Goal: Find specific page/section: Find specific page/section

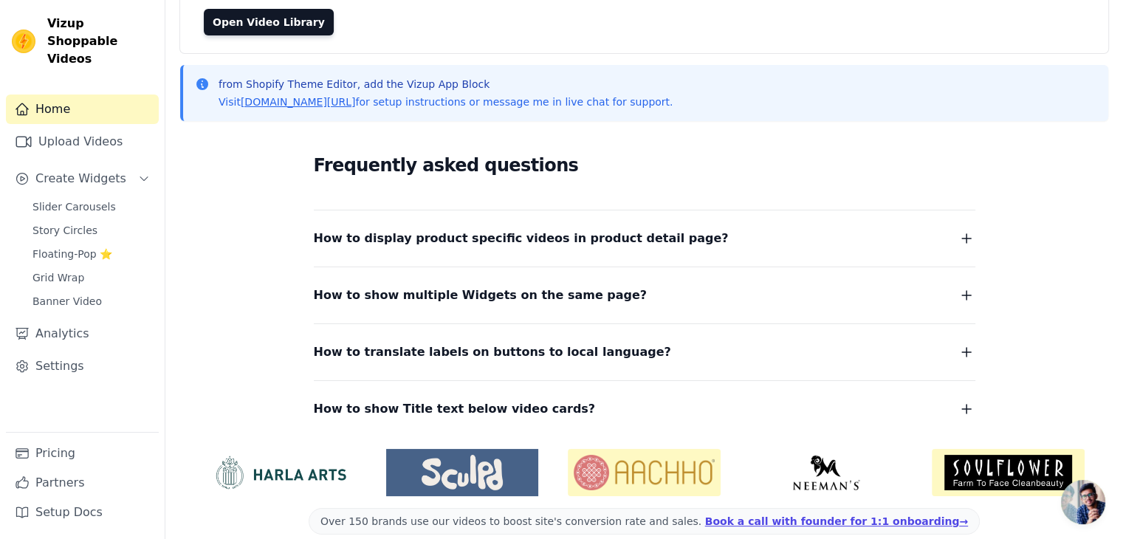
scroll to position [163, 0]
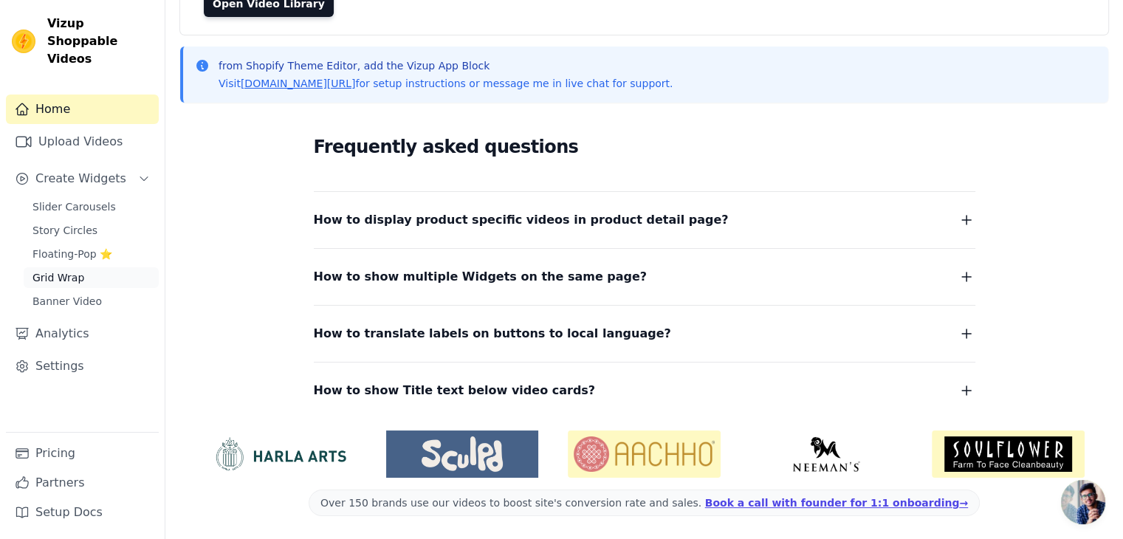
click at [85, 267] on link "Grid Wrap" at bounding box center [91, 277] width 135 height 21
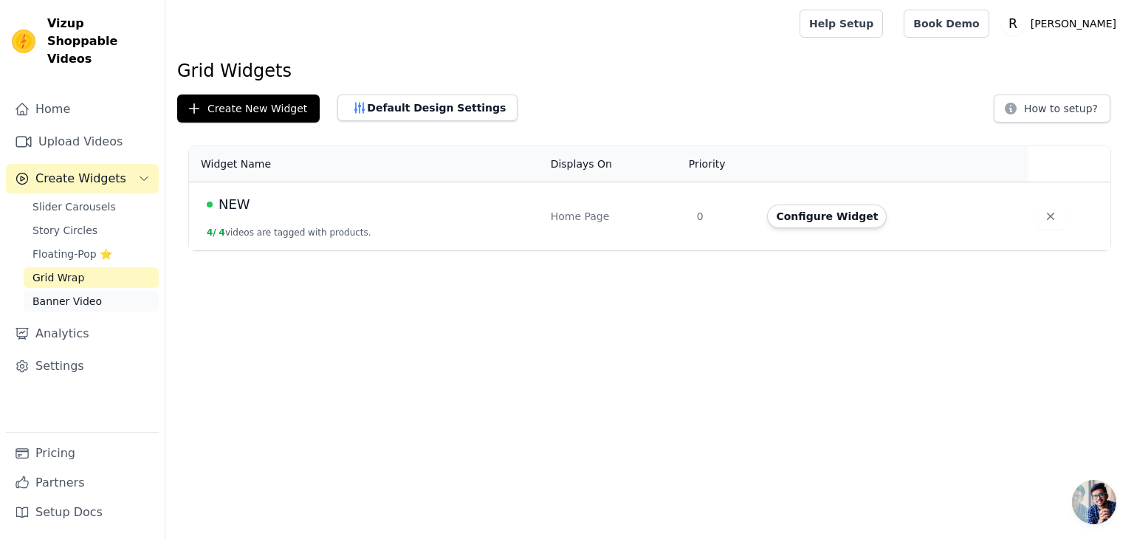
click at [122, 291] on link "Banner Video" at bounding box center [91, 301] width 135 height 21
